Goal: Task Accomplishment & Management: Complete application form

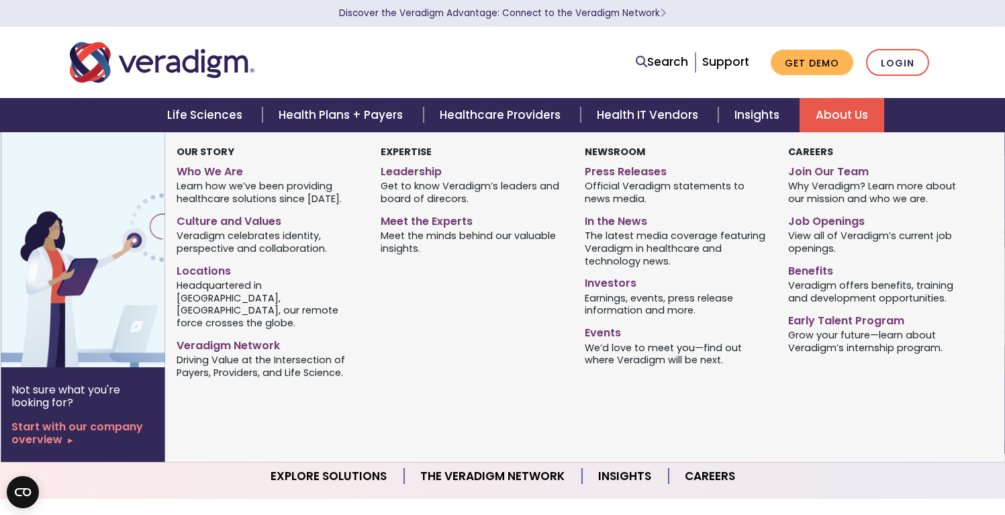
click at [855, 119] on link "About Us" at bounding box center [842, 115] width 85 height 34
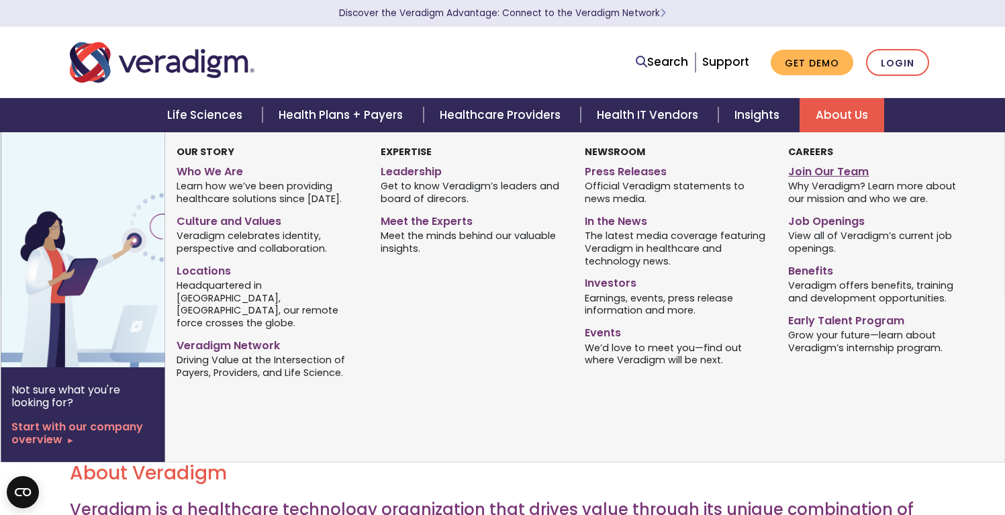
click at [816, 171] on link "Join Our Team" at bounding box center [880, 169] width 184 height 19
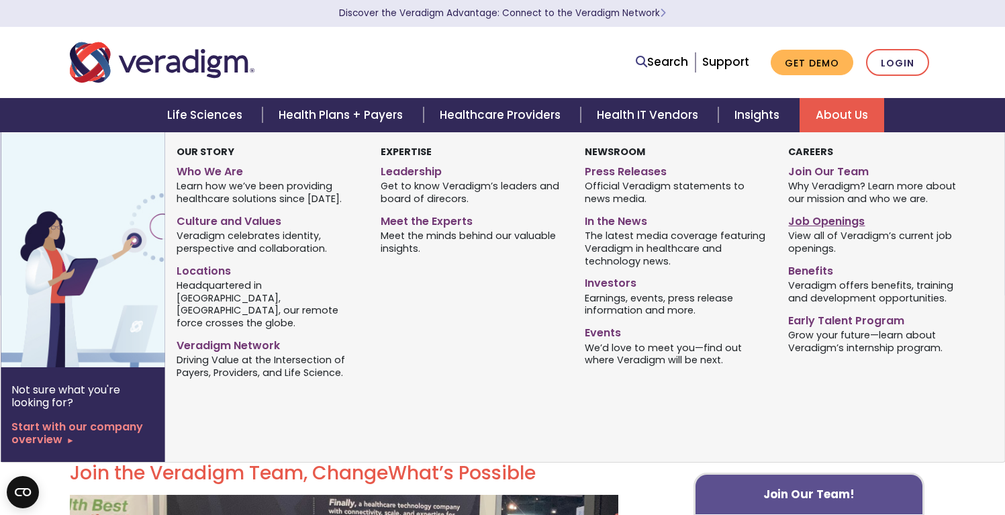
click at [821, 220] on link "Job Openings" at bounding box center [880, 218] width 184 height 19
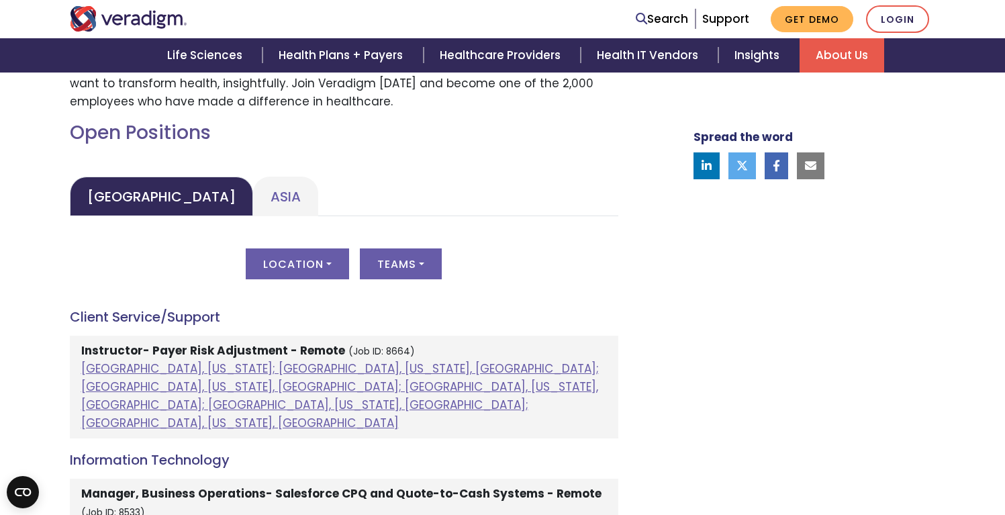
scroll to position [475, 0]
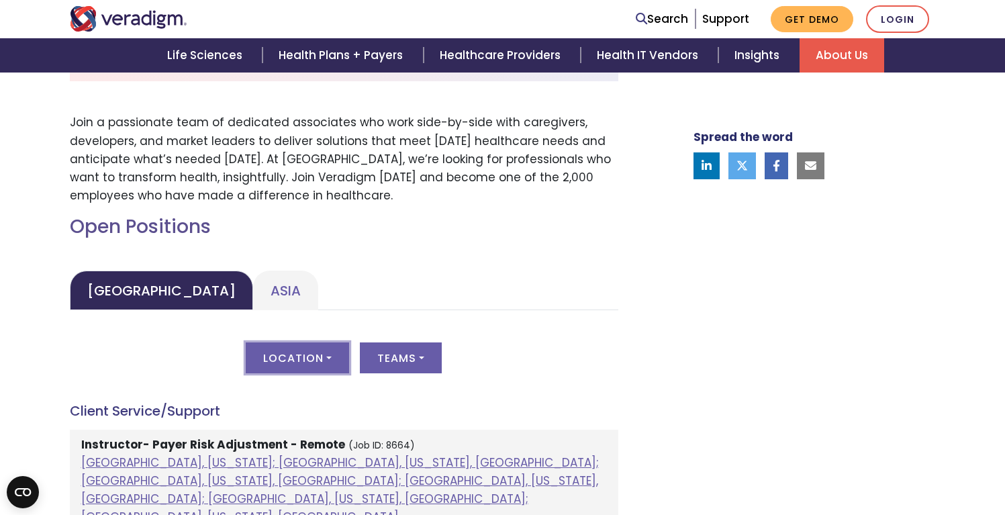
click at [307, 354] on button "Location" at bounding box center [297, 357] width 103 height 31
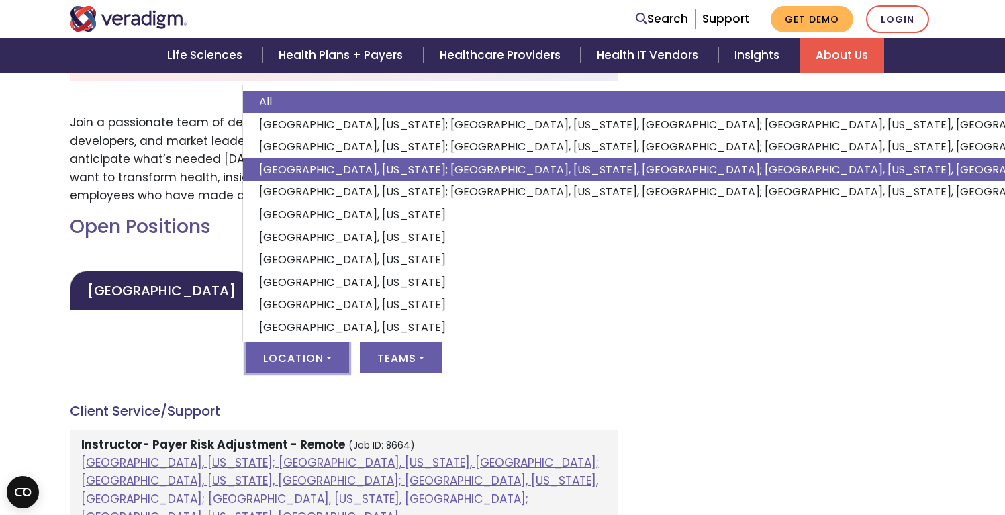
scroll to position [479, 0]
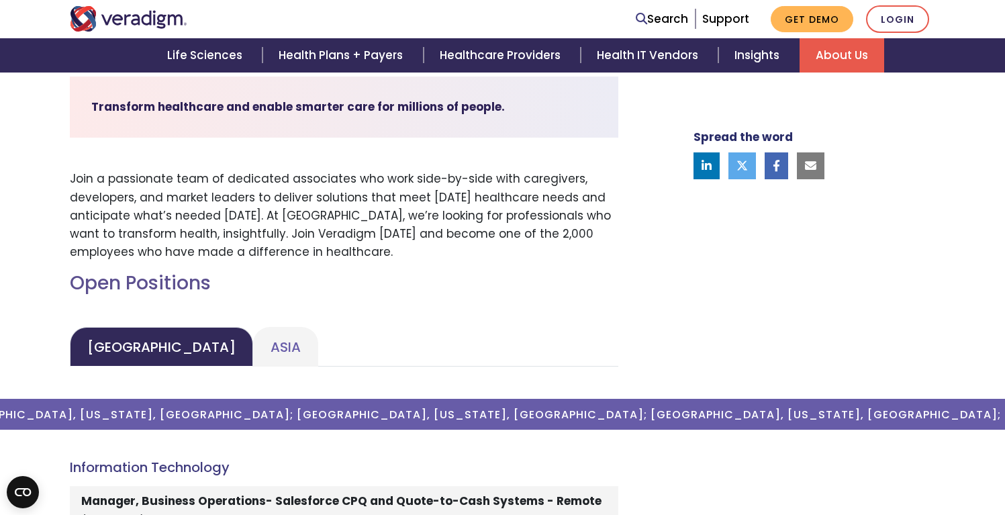
scroll to position [0, 0]
